Goal: Information Seeking & Learning: Learn about a topic

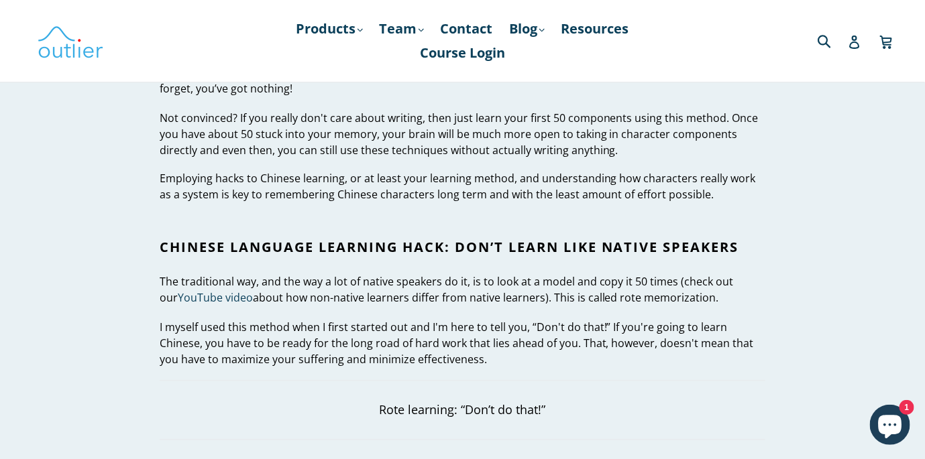
scroll to position [764, 0]
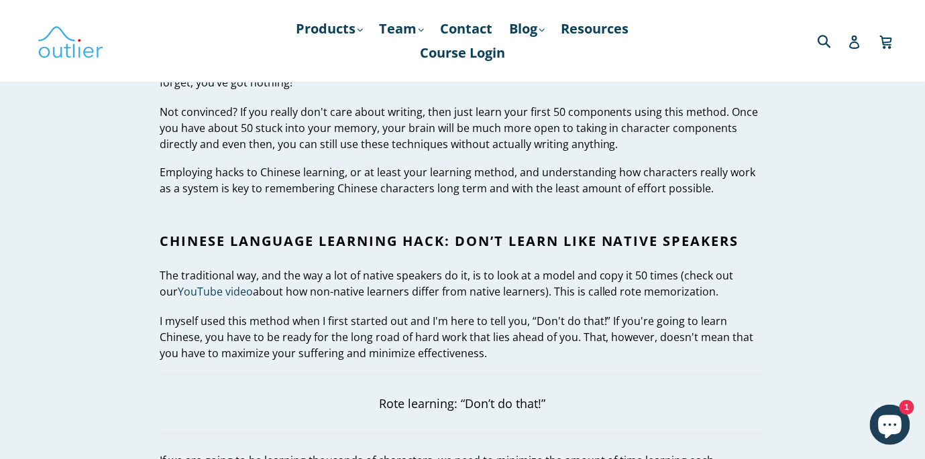
drag, startPoint x: 599, startPoint y: 274, endPoint x: 736, endPoint y: 284, distance: 136.4
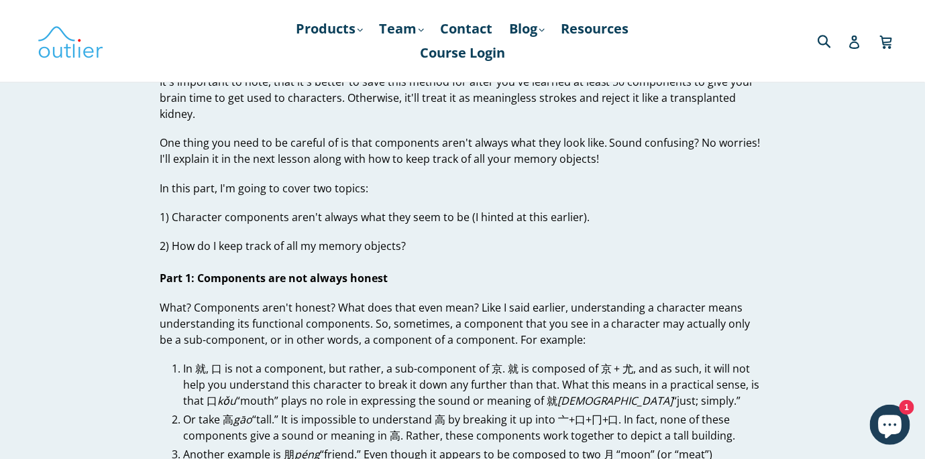
scroll to position [7737, 0]
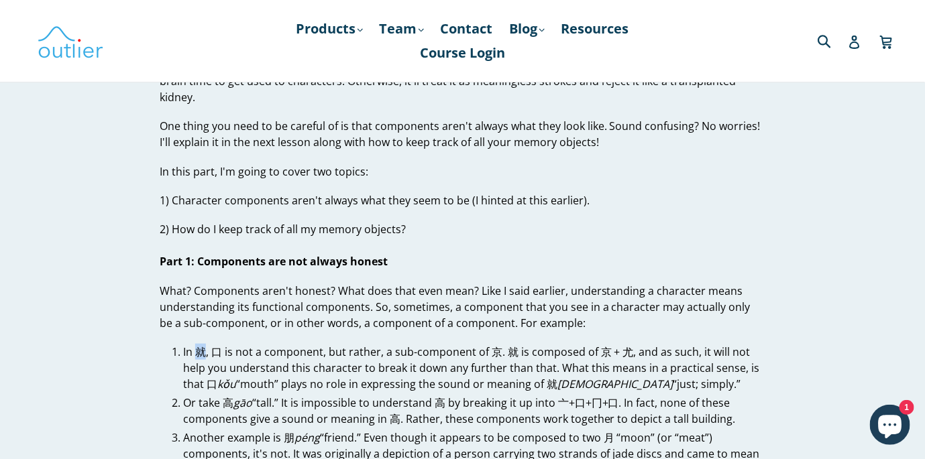
click at [204, 344] on li "In 就, 口 is not a component, but rather, a sub-component of 京. 就 is composed of …" at bounding box center [474, 368] width 582 height 48
click at [327, 344] on li "In 就, 口 is not a component, but rather, a sub-component of 京. 就 is composed of …" at bounding box center [474, 368] width 582 height 48
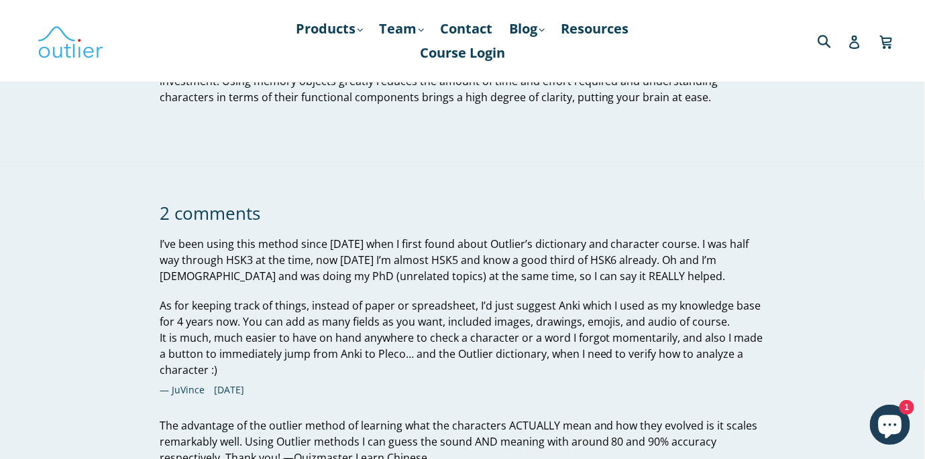
scroll to position [11116, 0]
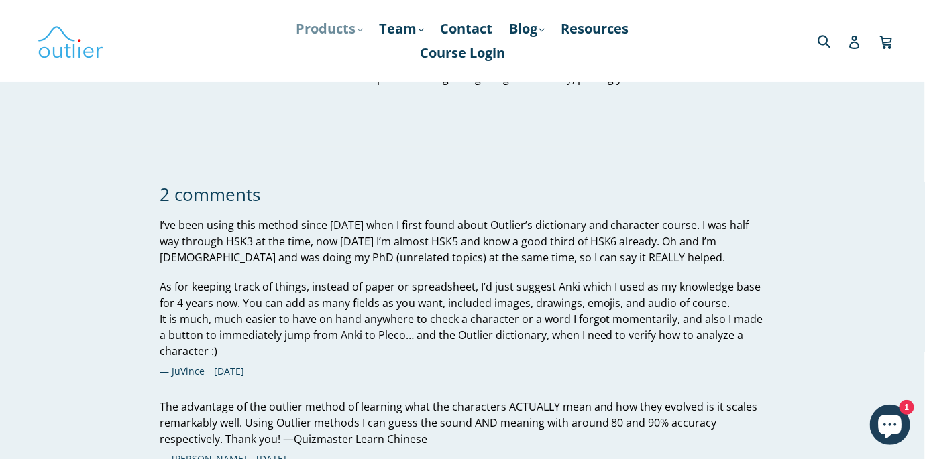
click at [333, 31] on link "Products .cls-1{fill:#231f20} expand" at bounding box center [330, 29] width 80 height 24
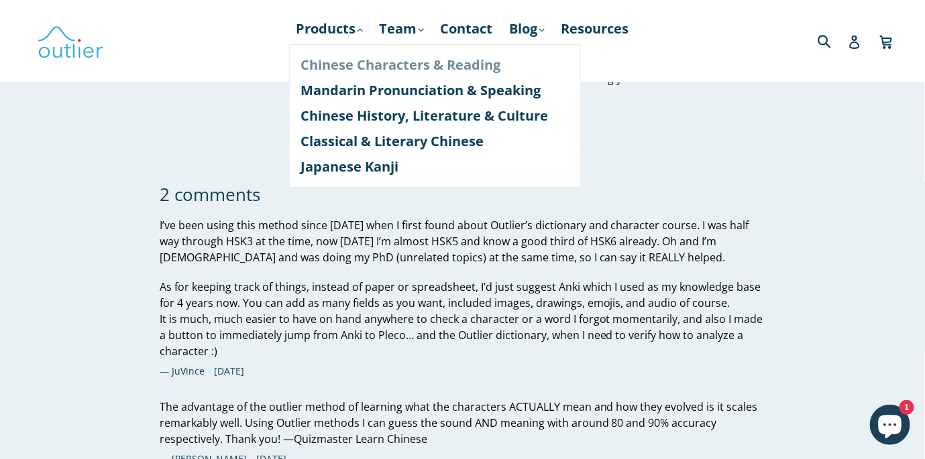
click at [377, 67] on link "Chinese Characters & Reading" at bounding box center [435, 64] width 268 height 25
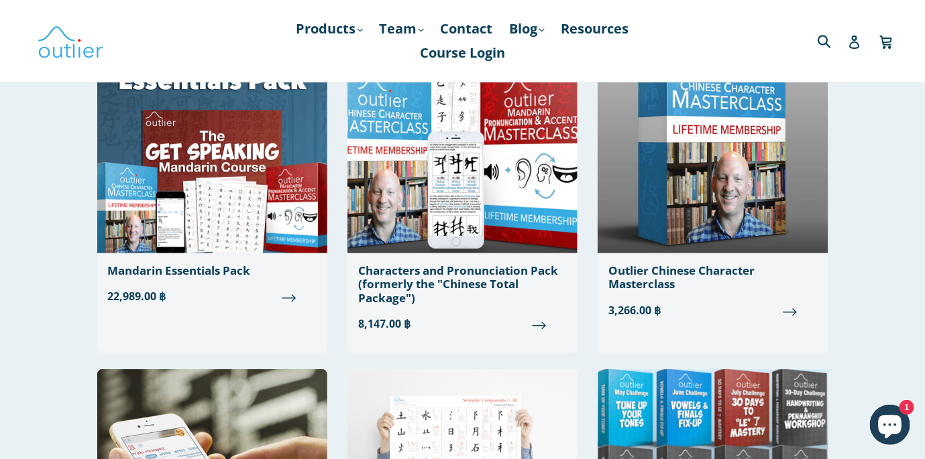
scroll to position [160, 0]
